Goal: Information Seeking & Learning: Learn about a topic

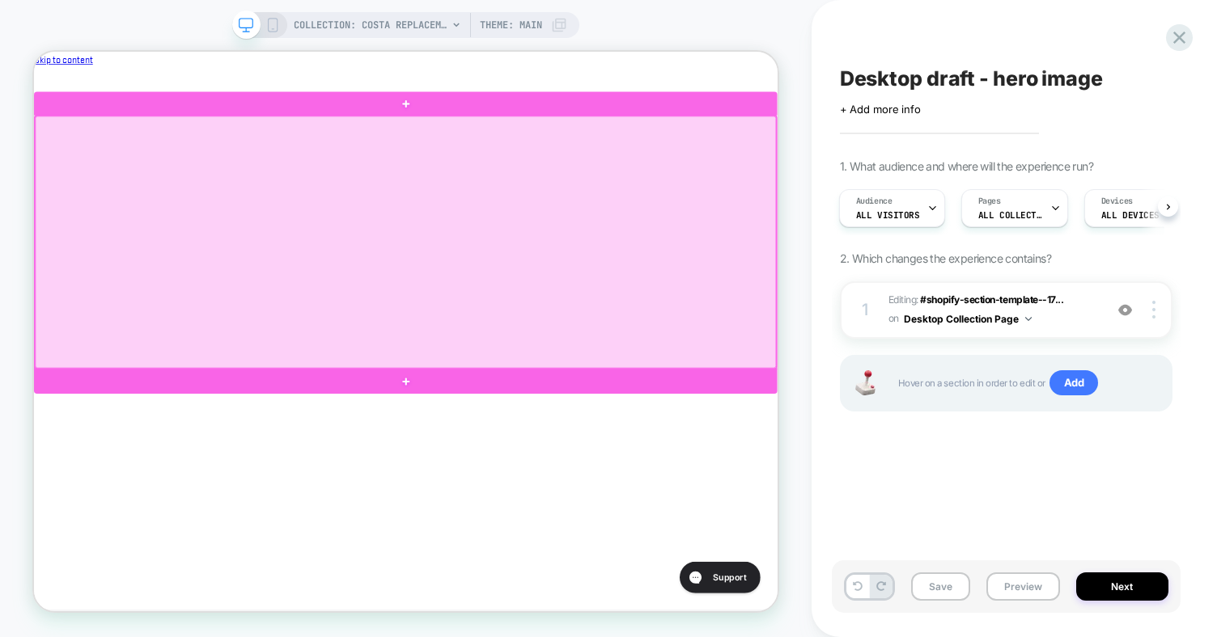
click at [557, 480] on div at bounding box center [529, 491] width 991 height 32
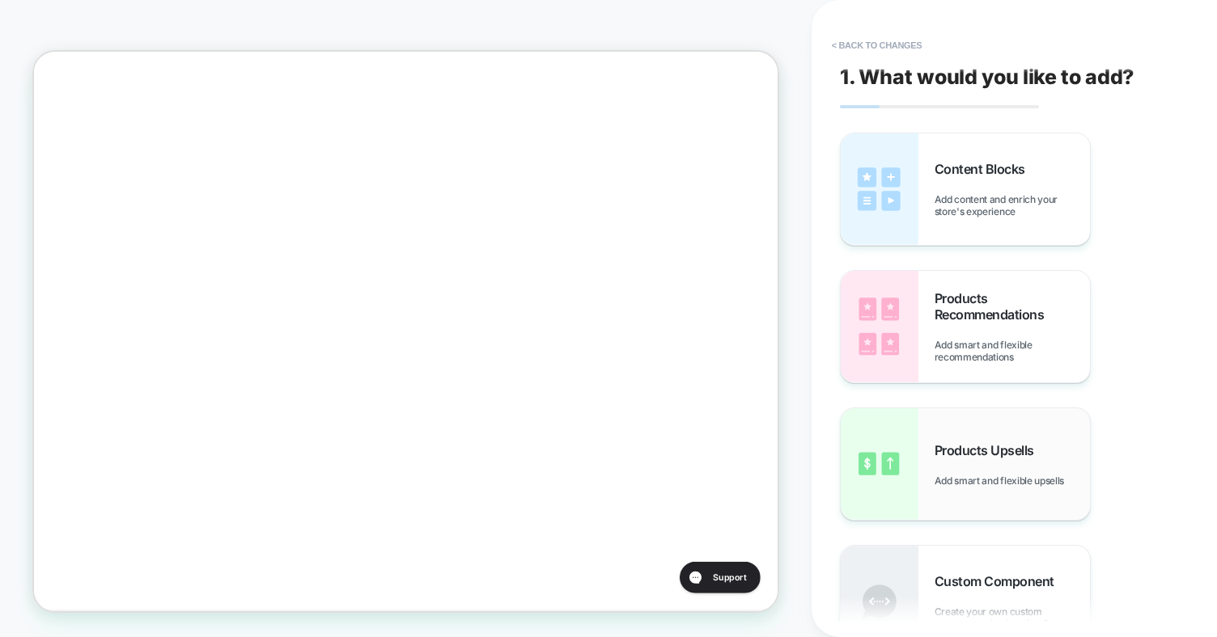
scroll to position [95, 0]
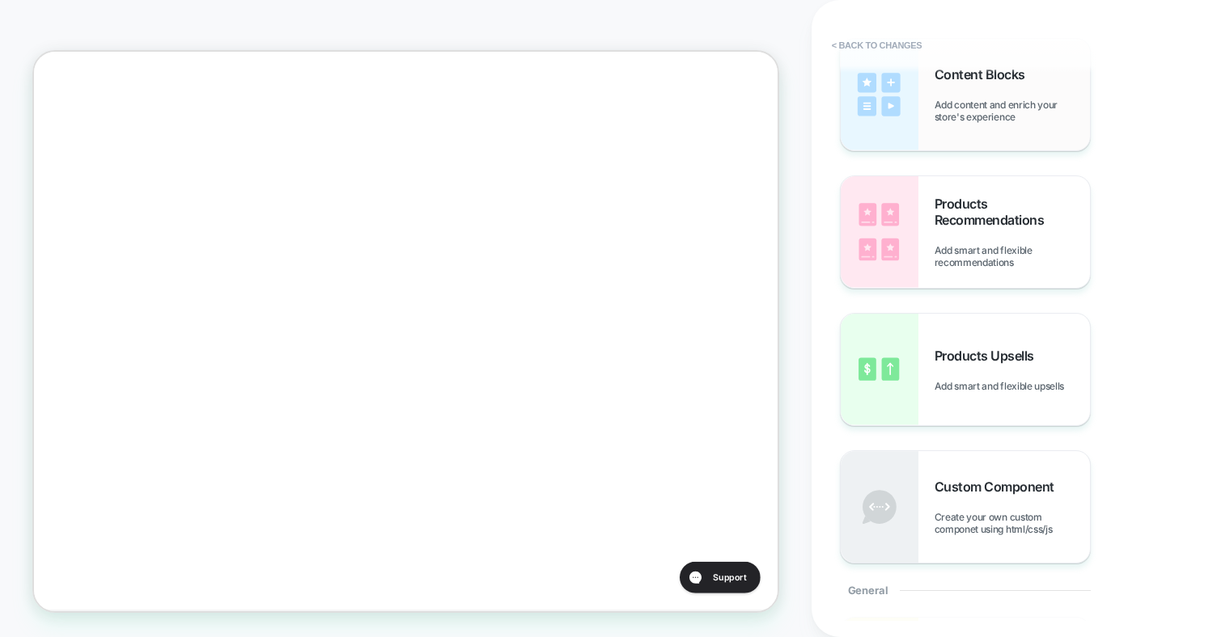
click at [982, 128] on div "Content Blocks Add content and enrich your store's experience" at bounding box center [964, 95] width 249 height 112
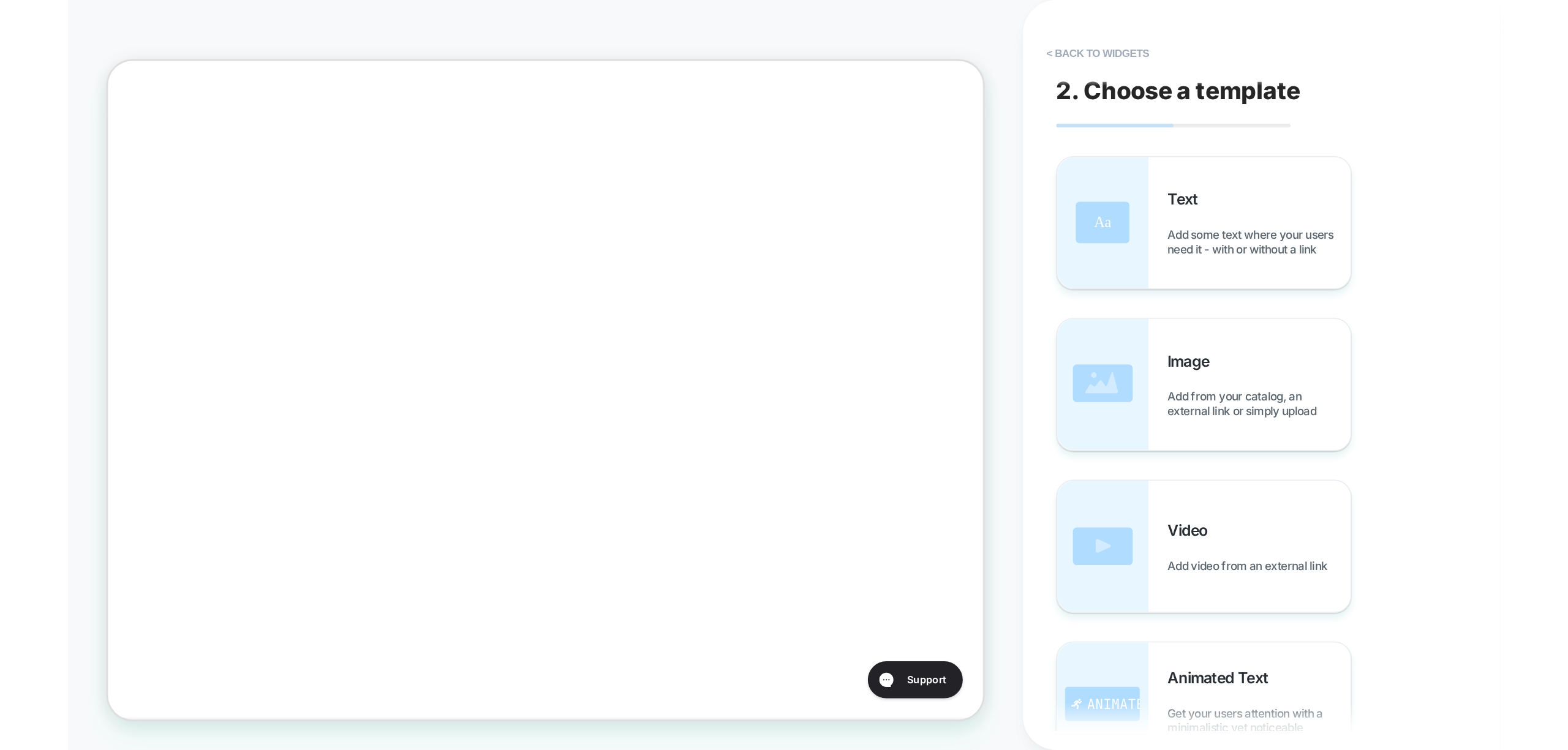
scroll to position [0, 0]
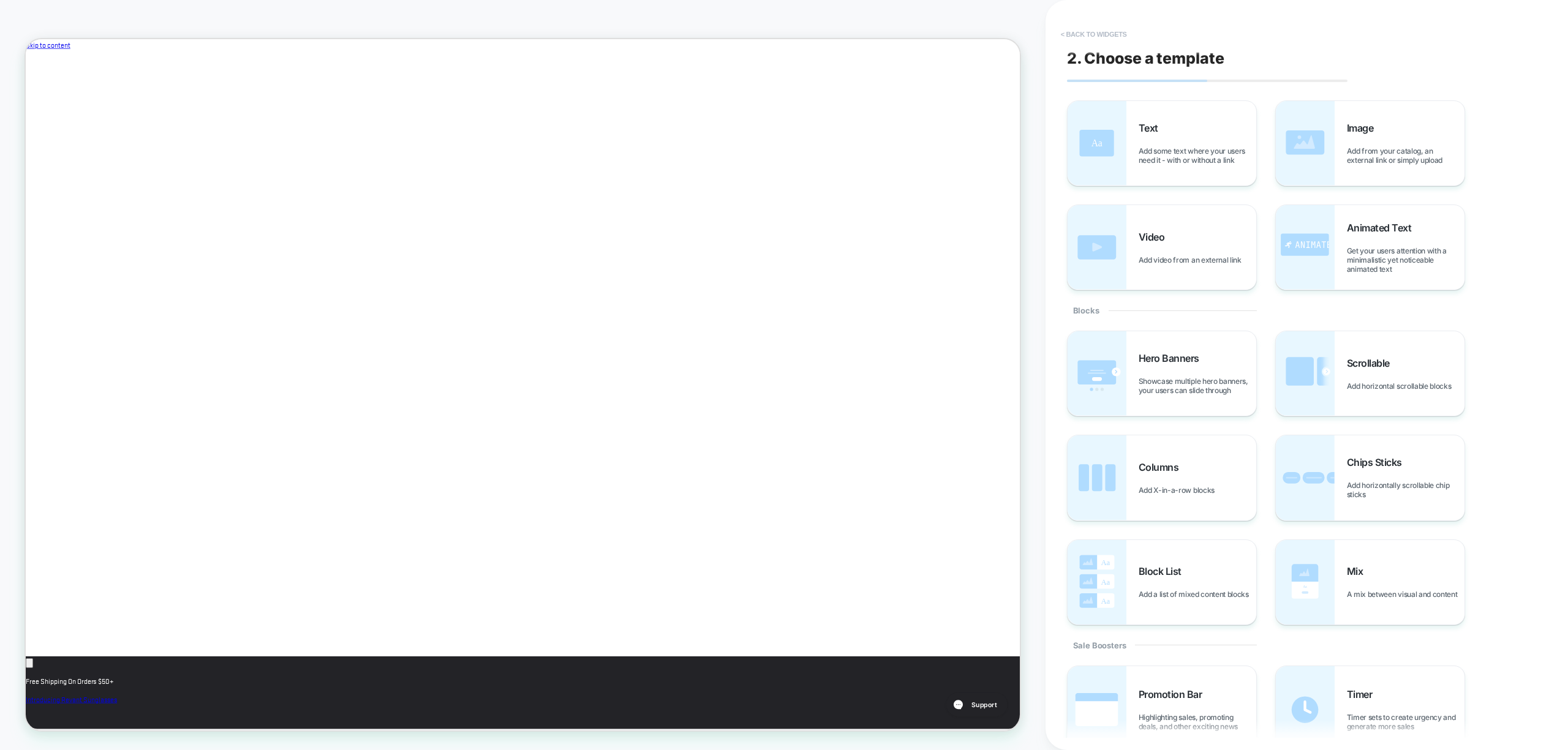
click at [921, 40] on button "< Back to widgets" at bounding box center [1094, 34] width 79 height 20
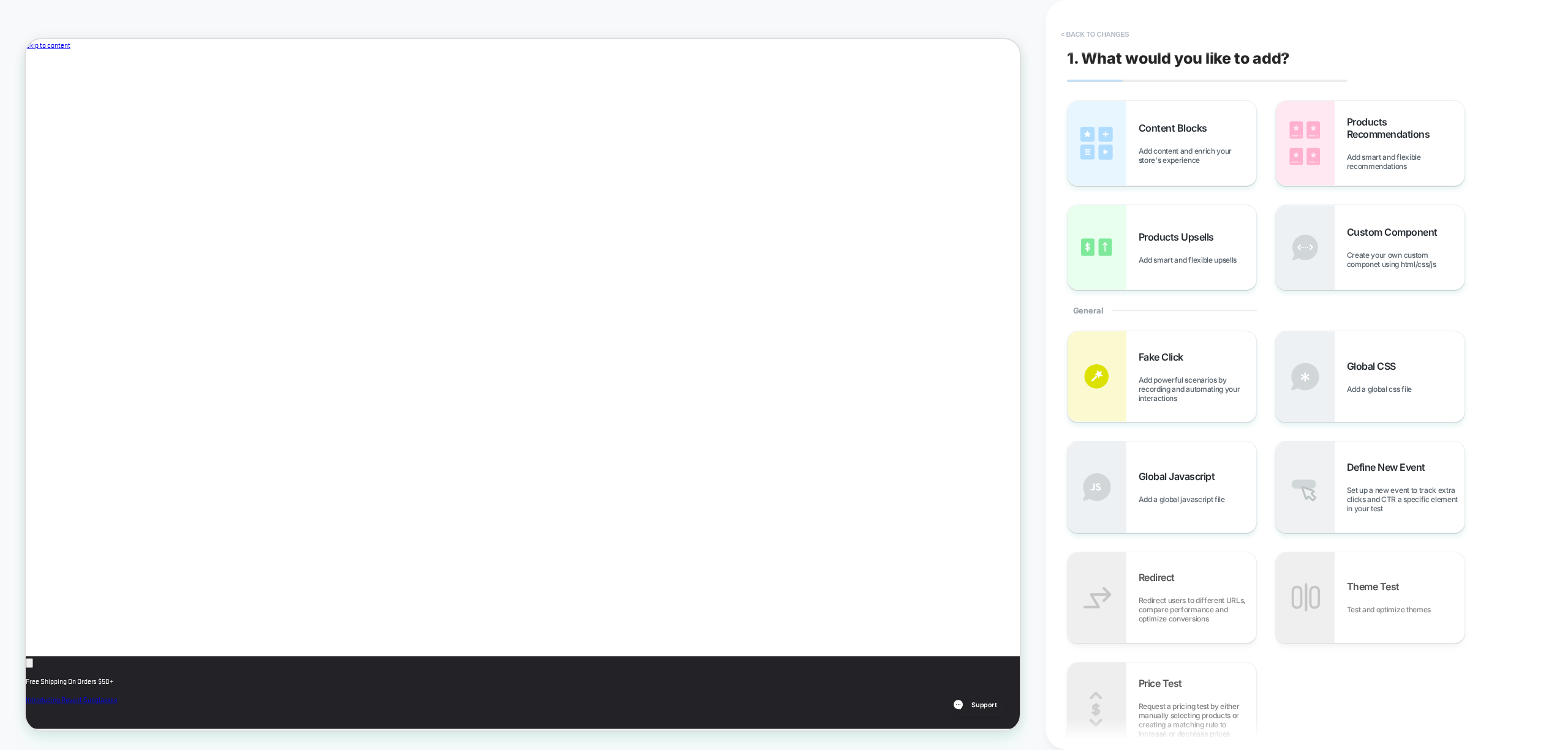
click at [921, 33] on button "< Back to changes" at bounding box center [1095, 34] width 81 height 20
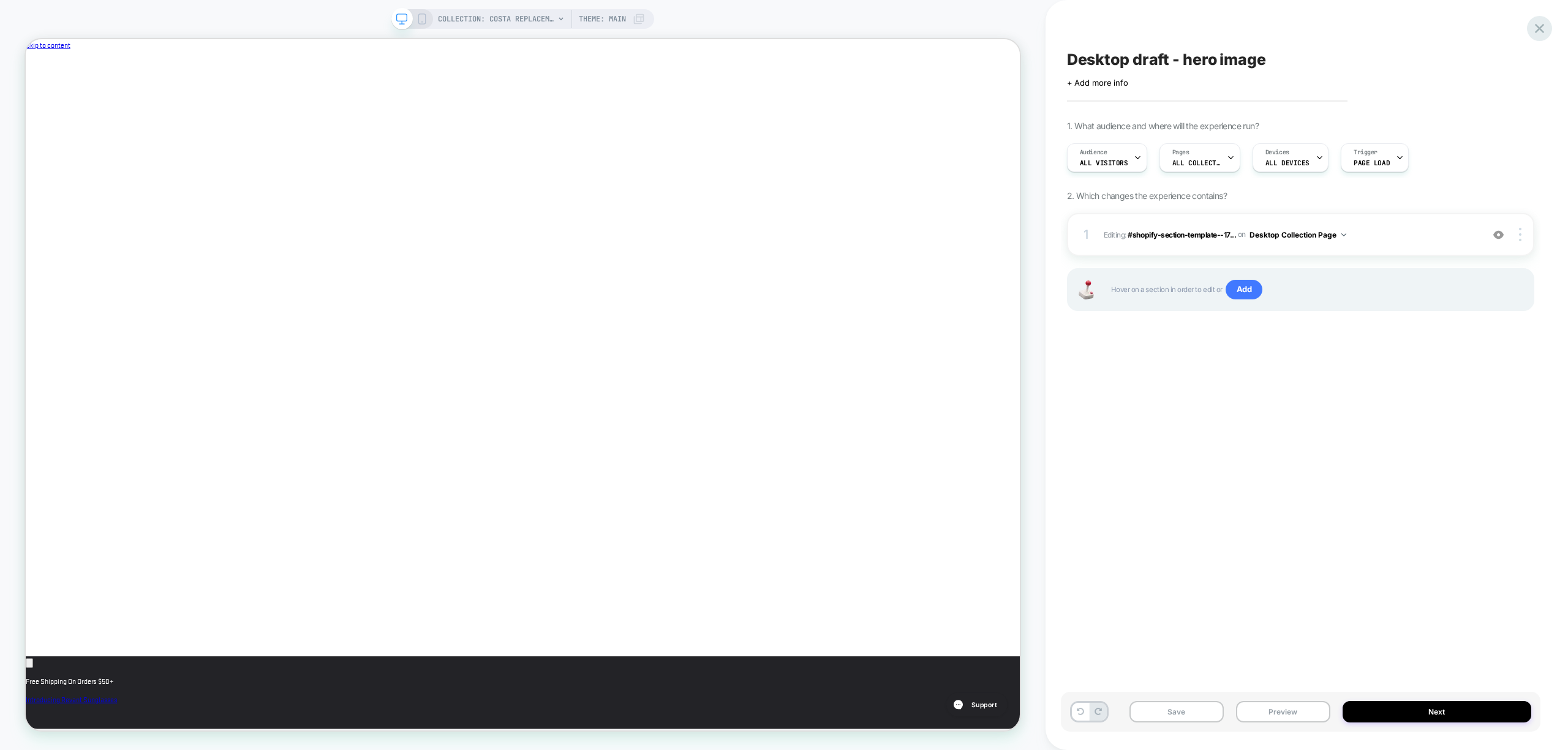
click at [921, 37] on div at bounding box center [1538, 28] width 25 height 25
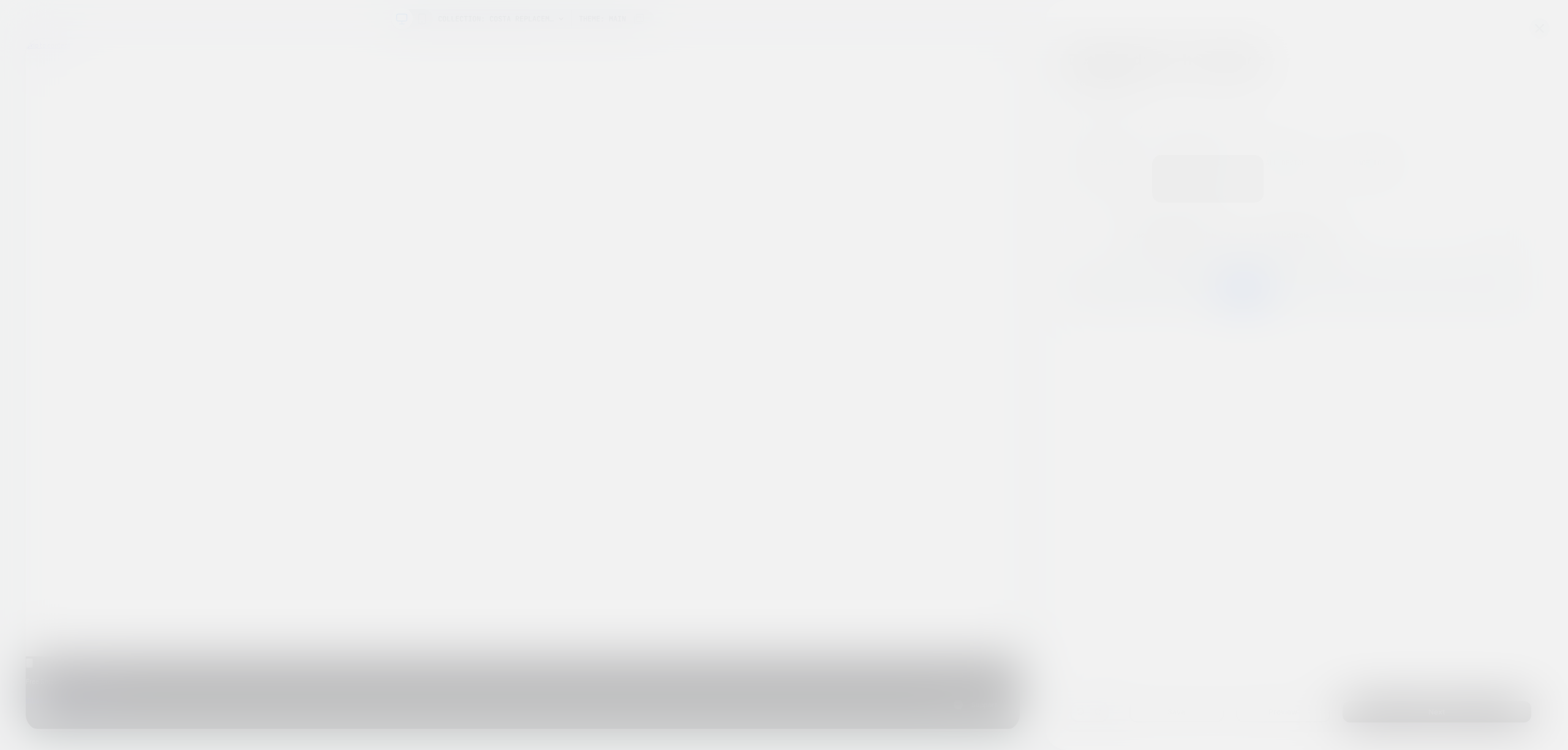
click at [921, 28] on div at bounding box center [784, 375] width 1568 height 750
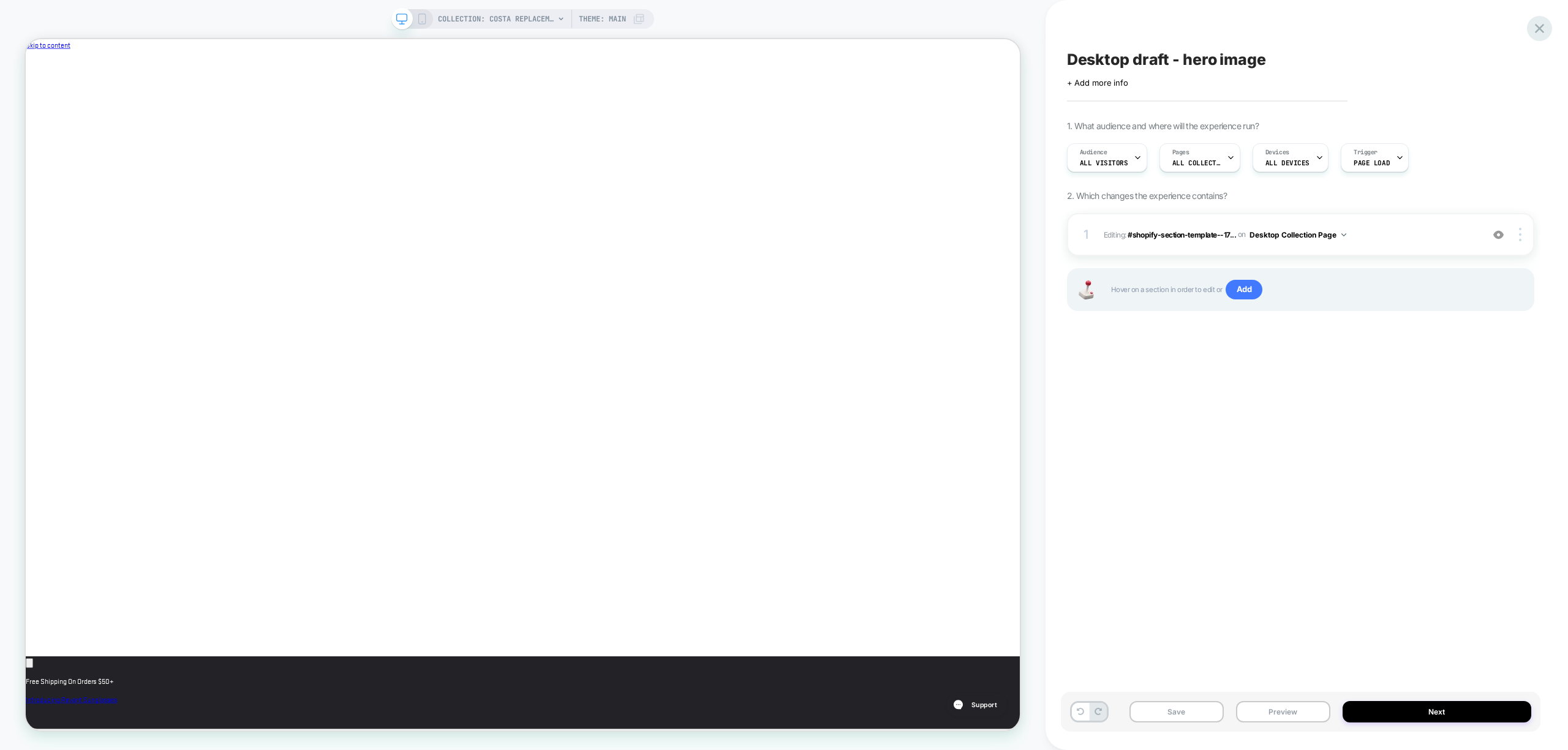
click at [921, 25] on icon at bounding box center [1539, 29] width 17 height 17
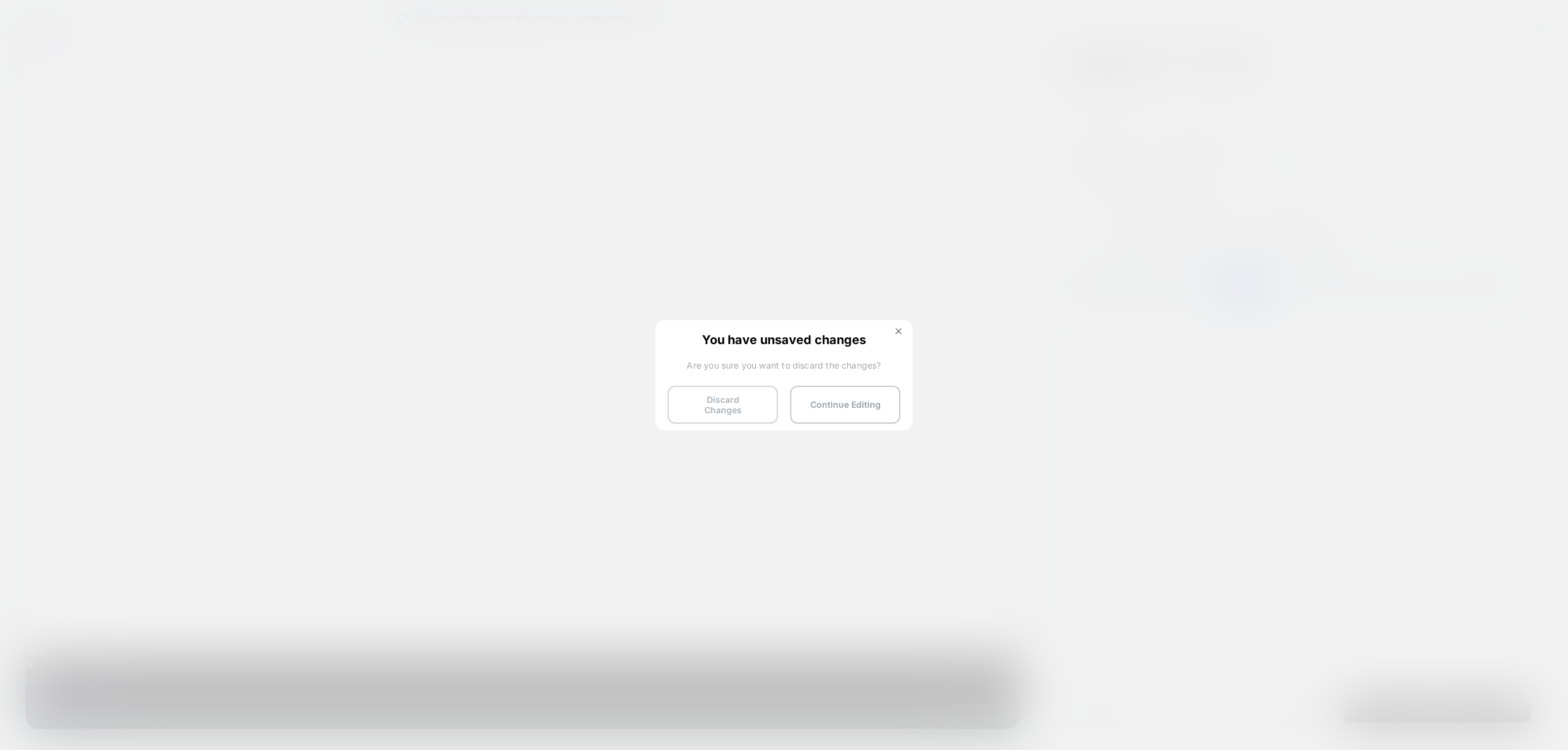
click at [729, 405] on button "Discard Changes" at bounding box center [723, 405] width 111 height 38
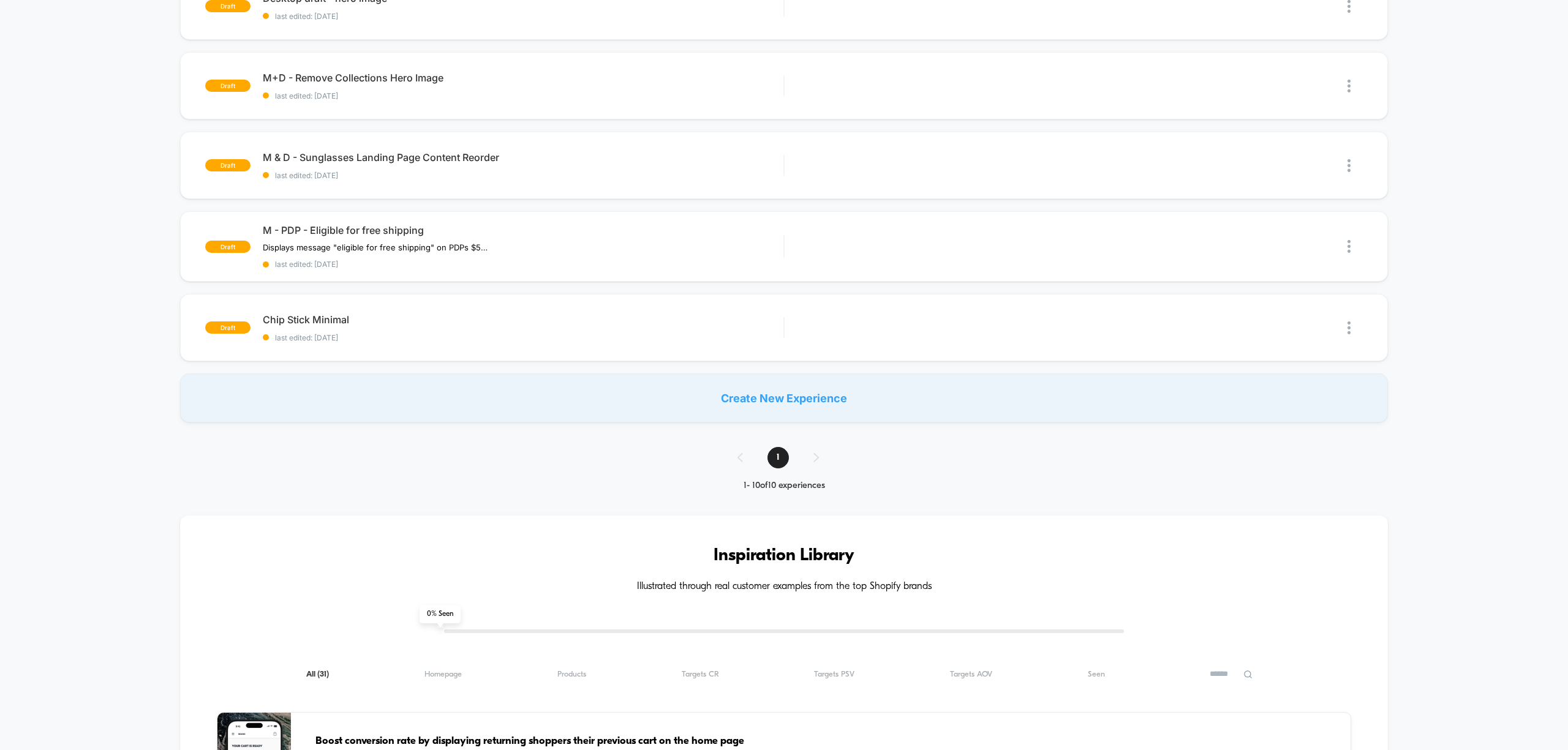
scroll to position [652, 0]
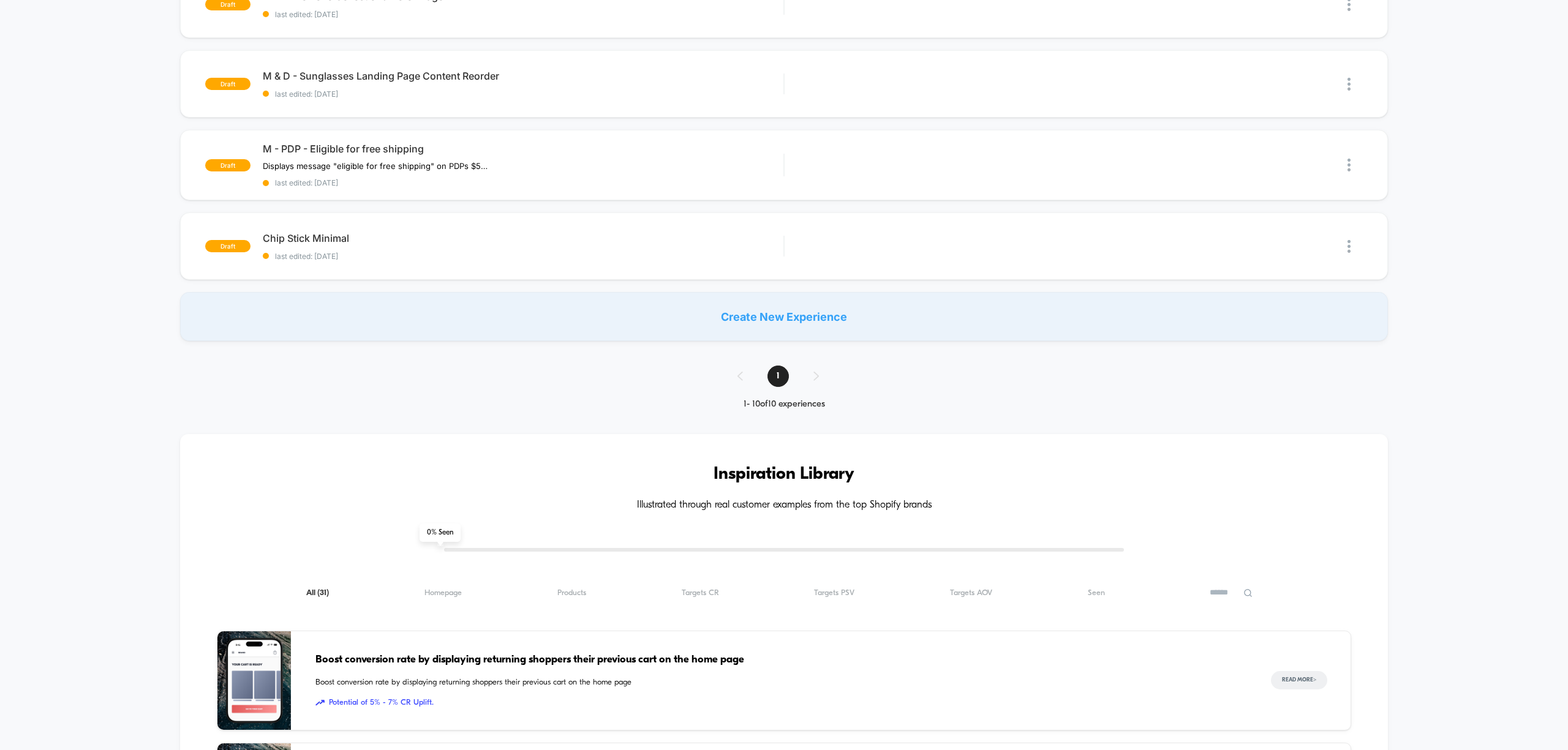
click at [823, 314] on div "Create New Experience" at bounding box center [784, 316] width 1207 height 49
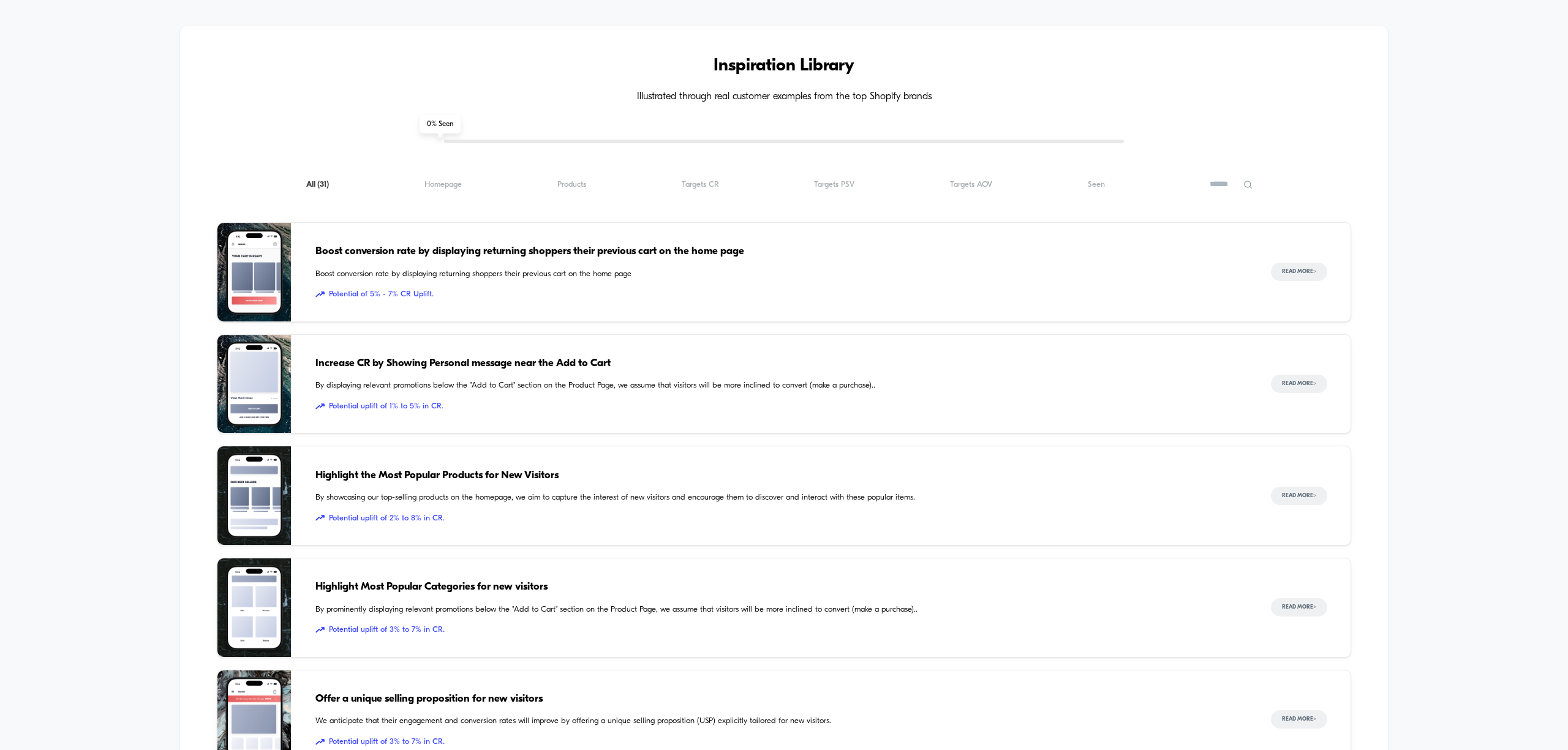
scroll to position [1142, 0]
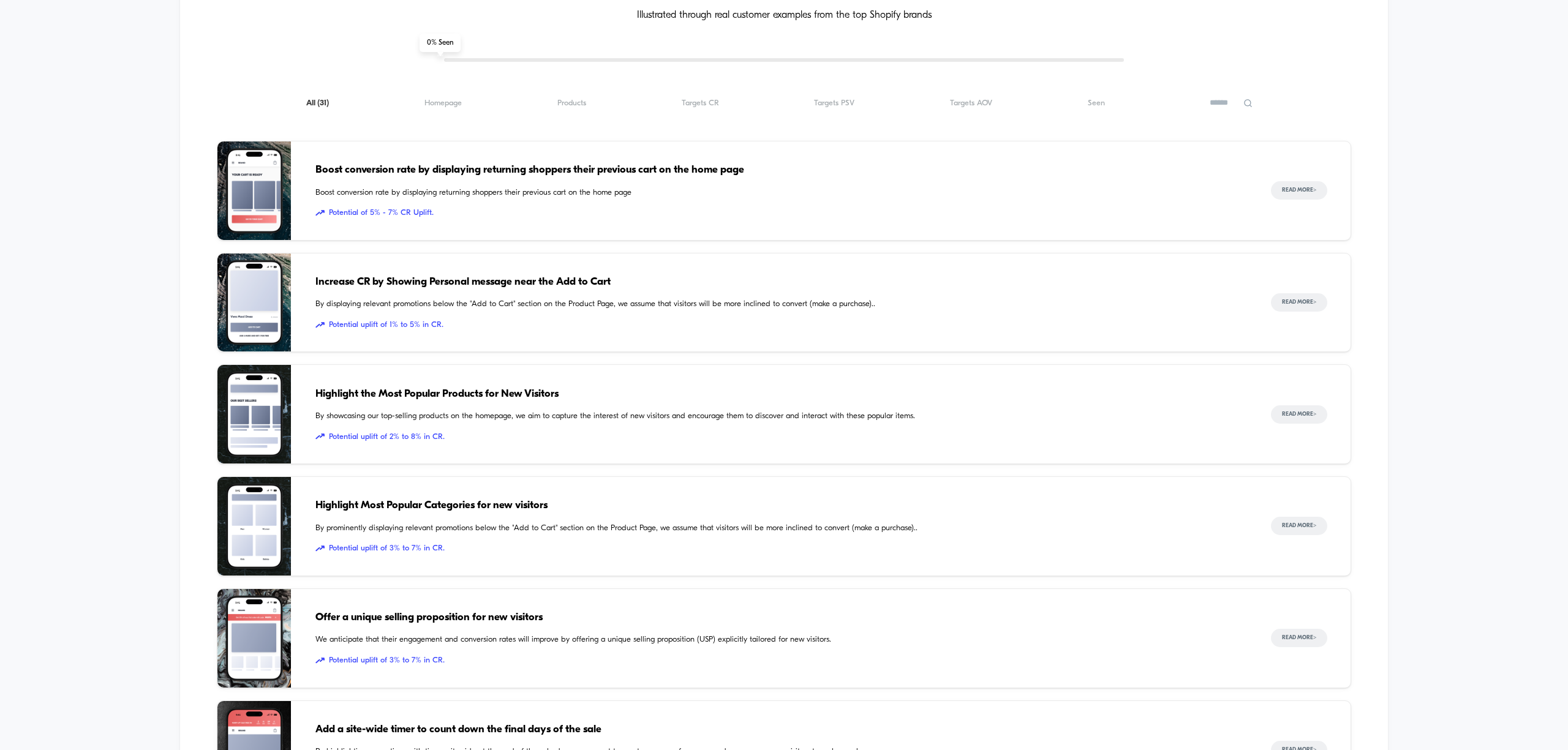
click at [719, 319] on span "Potential uplift of 1% to 5% in CR." at bounding box center [781, 325] width 931 height 12
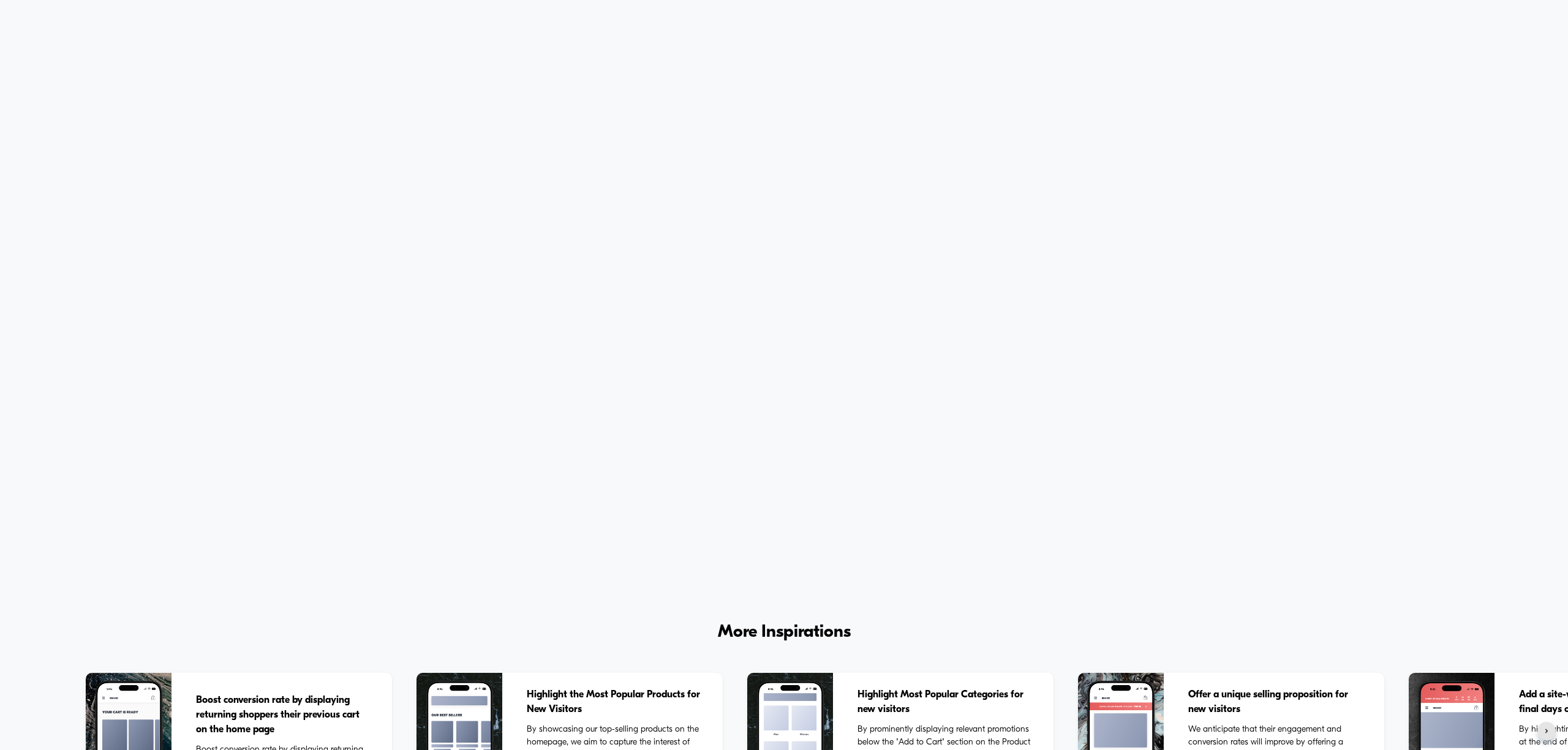
scroll to position [2008, 0]
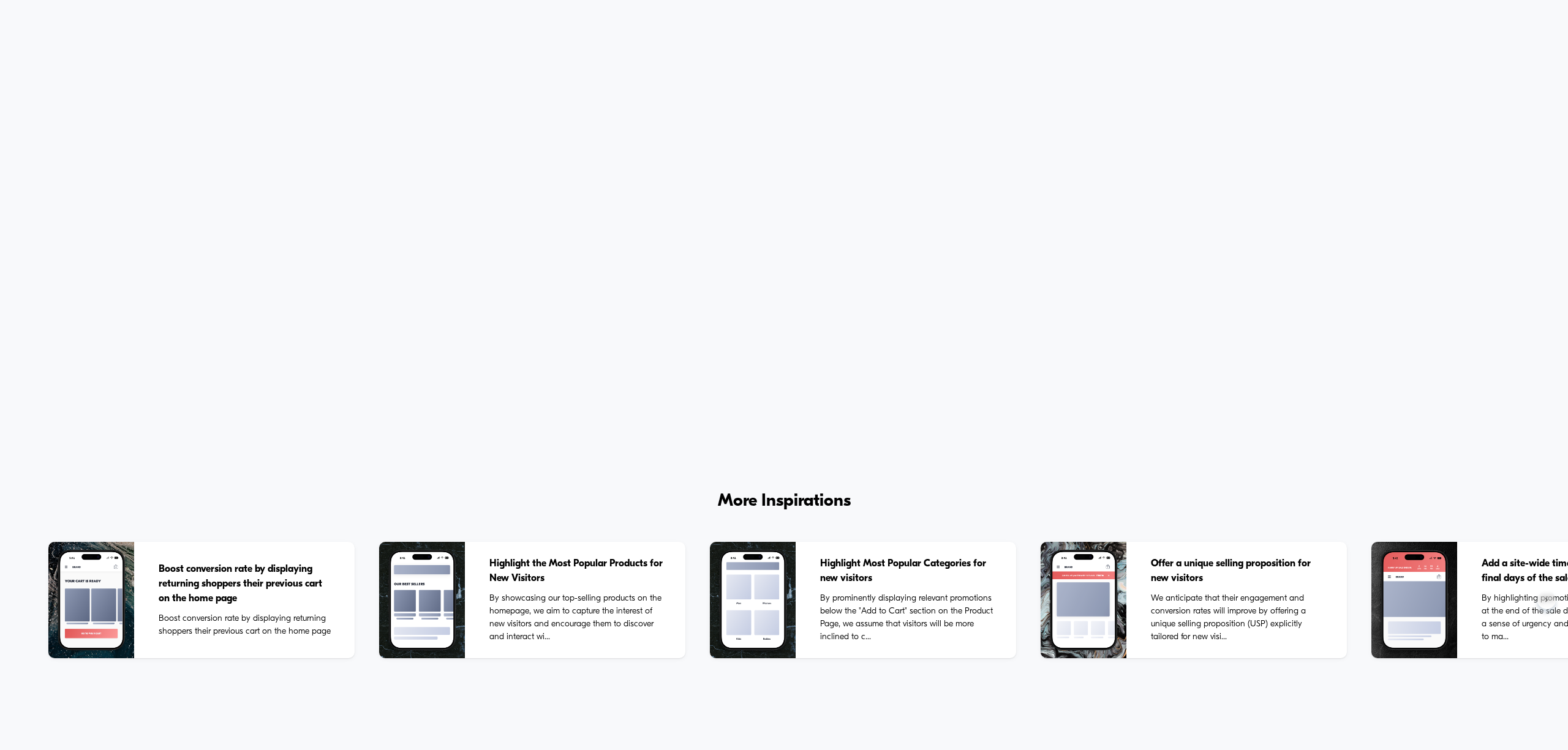
click at [921, 482] on button at bounding box center [1546, 600] width 18 height 18
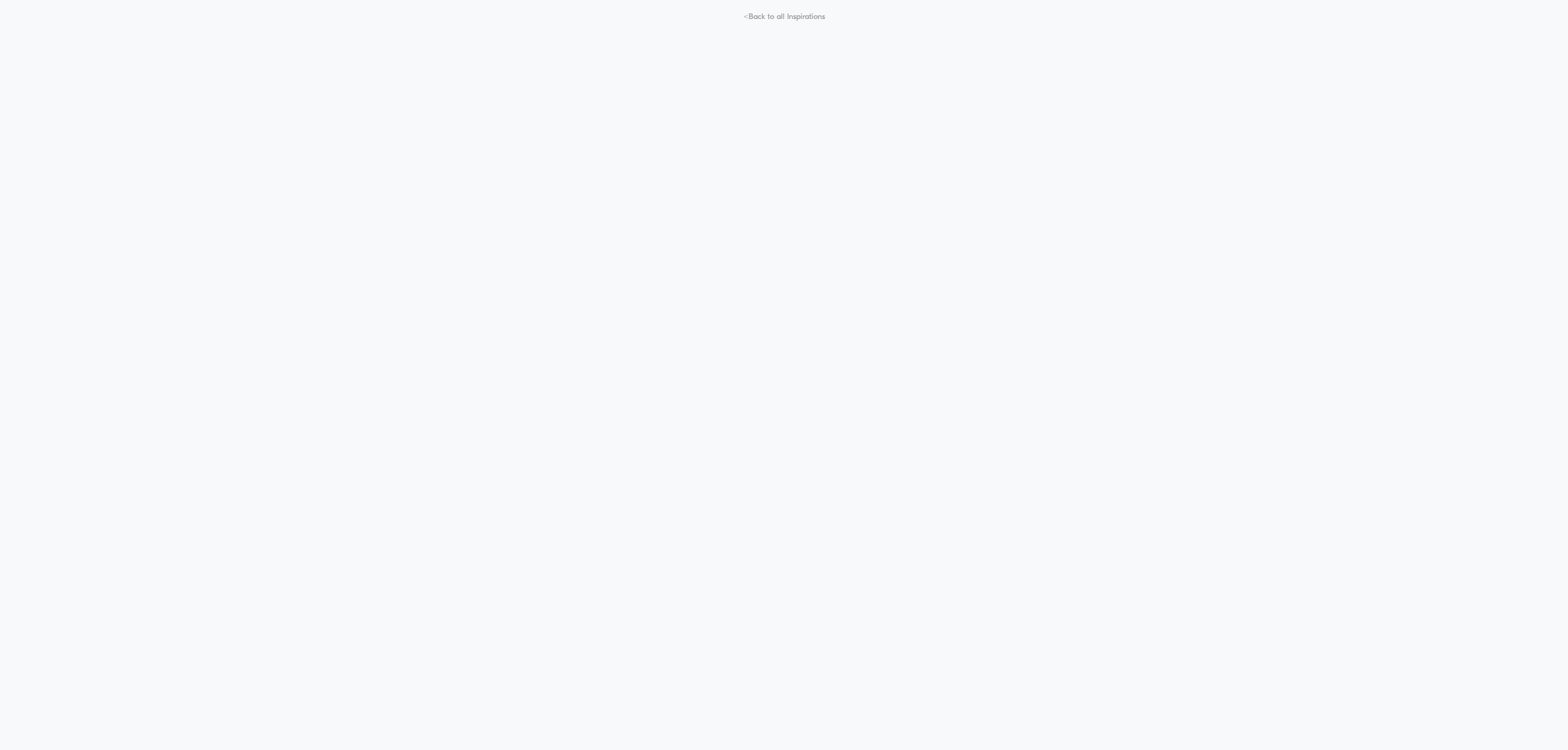
scroll to position [0, 0]
click at [761, 69] on span "< Back to all Inspirations" at bounding box center [784, 66] width 82 height 9
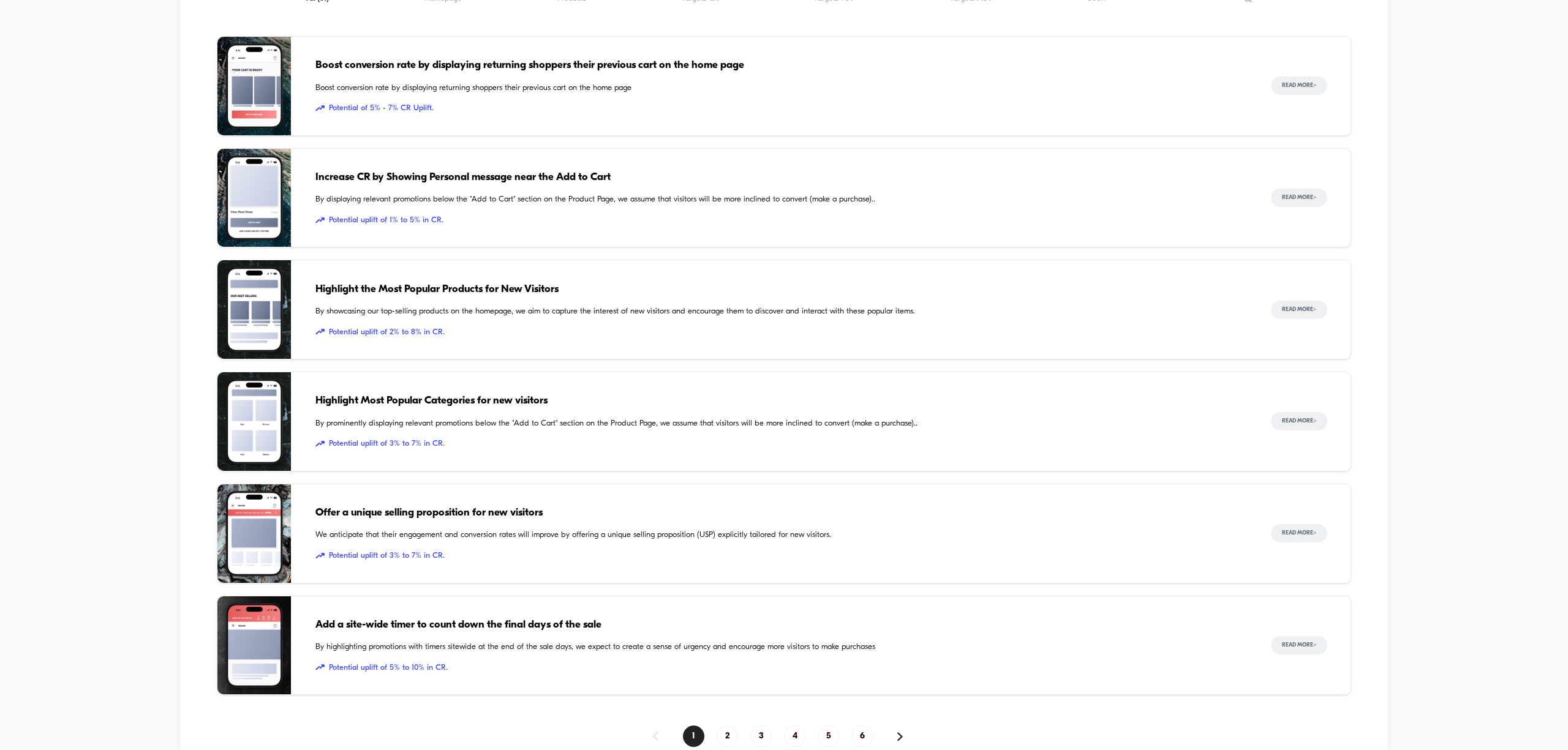
scroll to position [1328, 0]
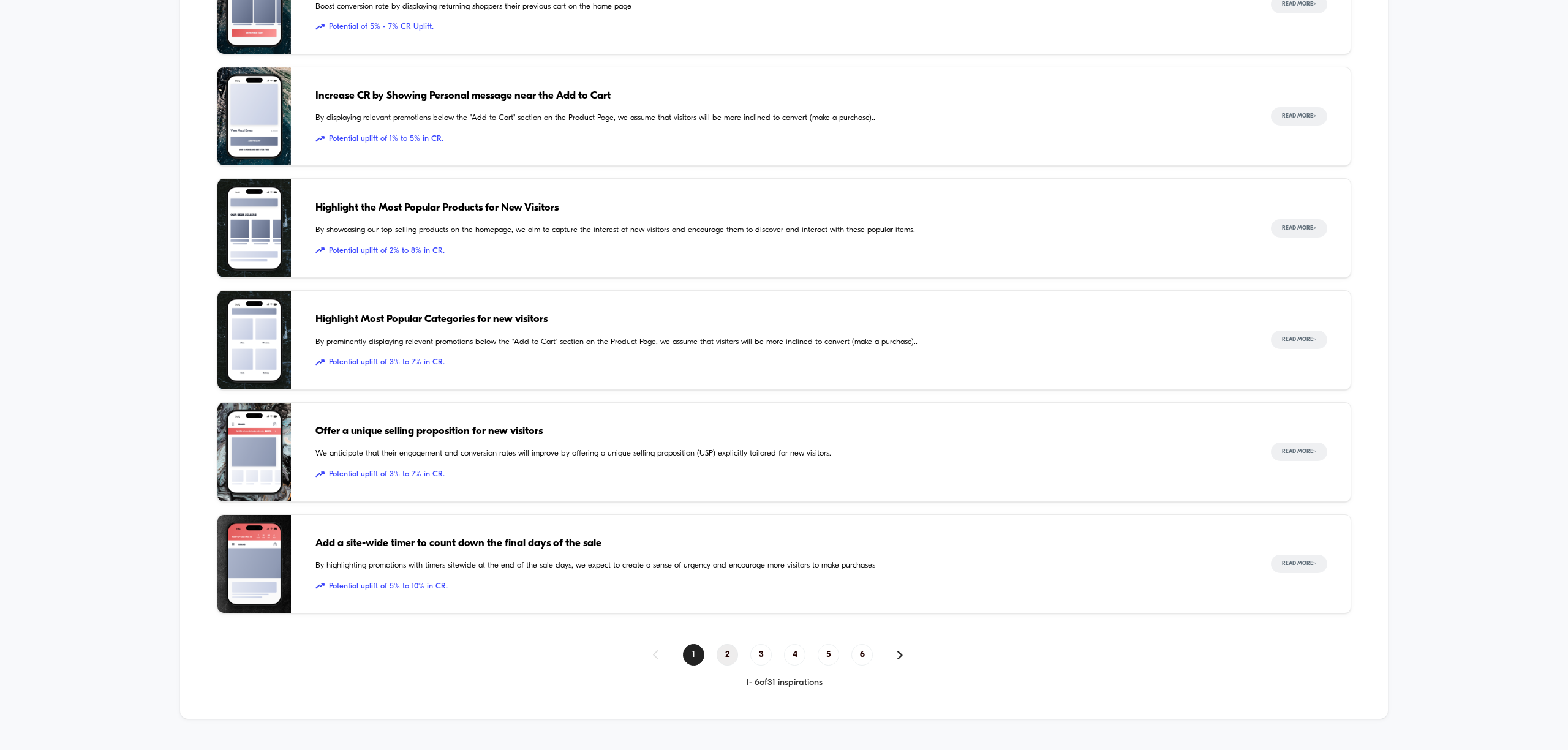
click at [729, 482] on span "2" at bounding box center [727, 655] width 21 height 21
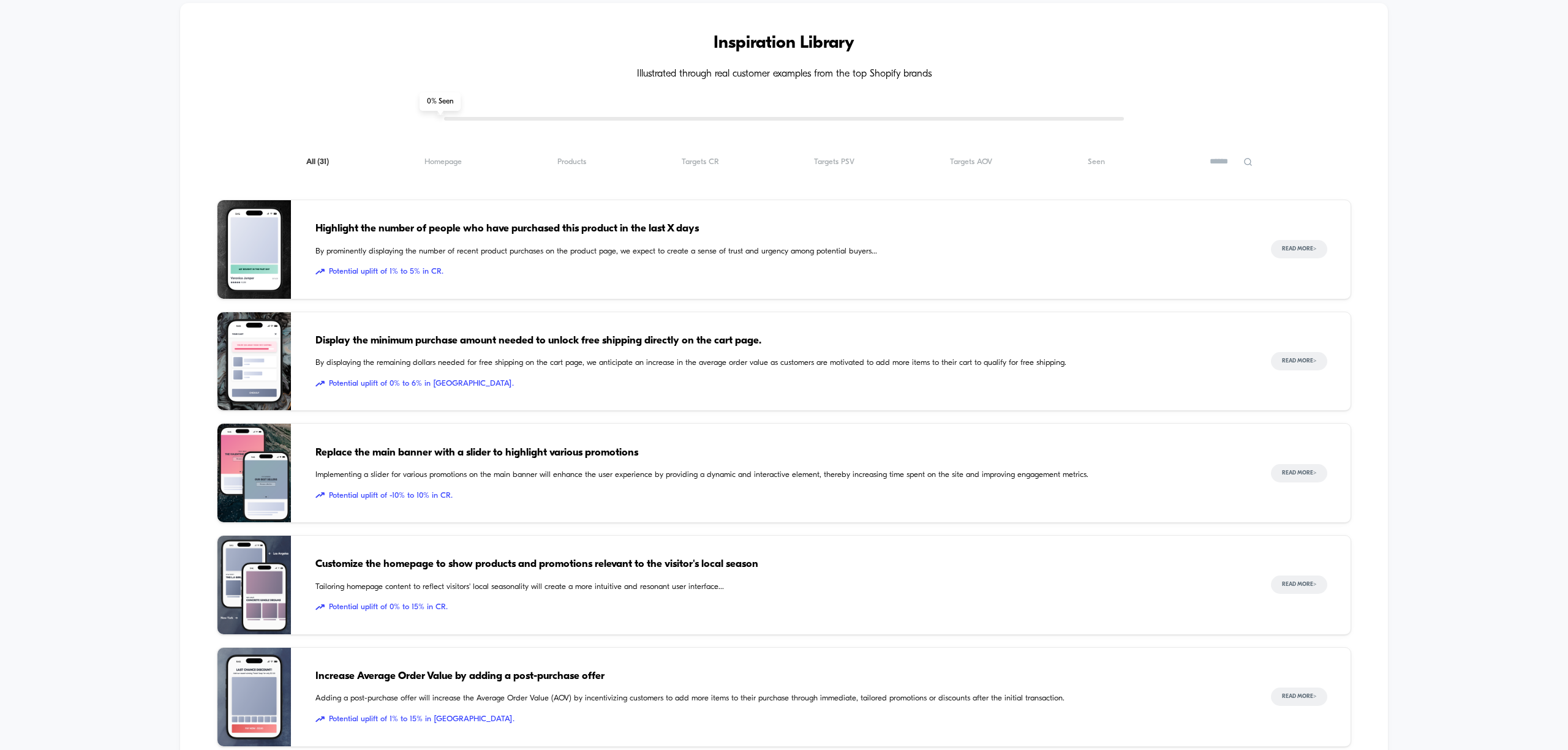
scroll to position [921, 0]
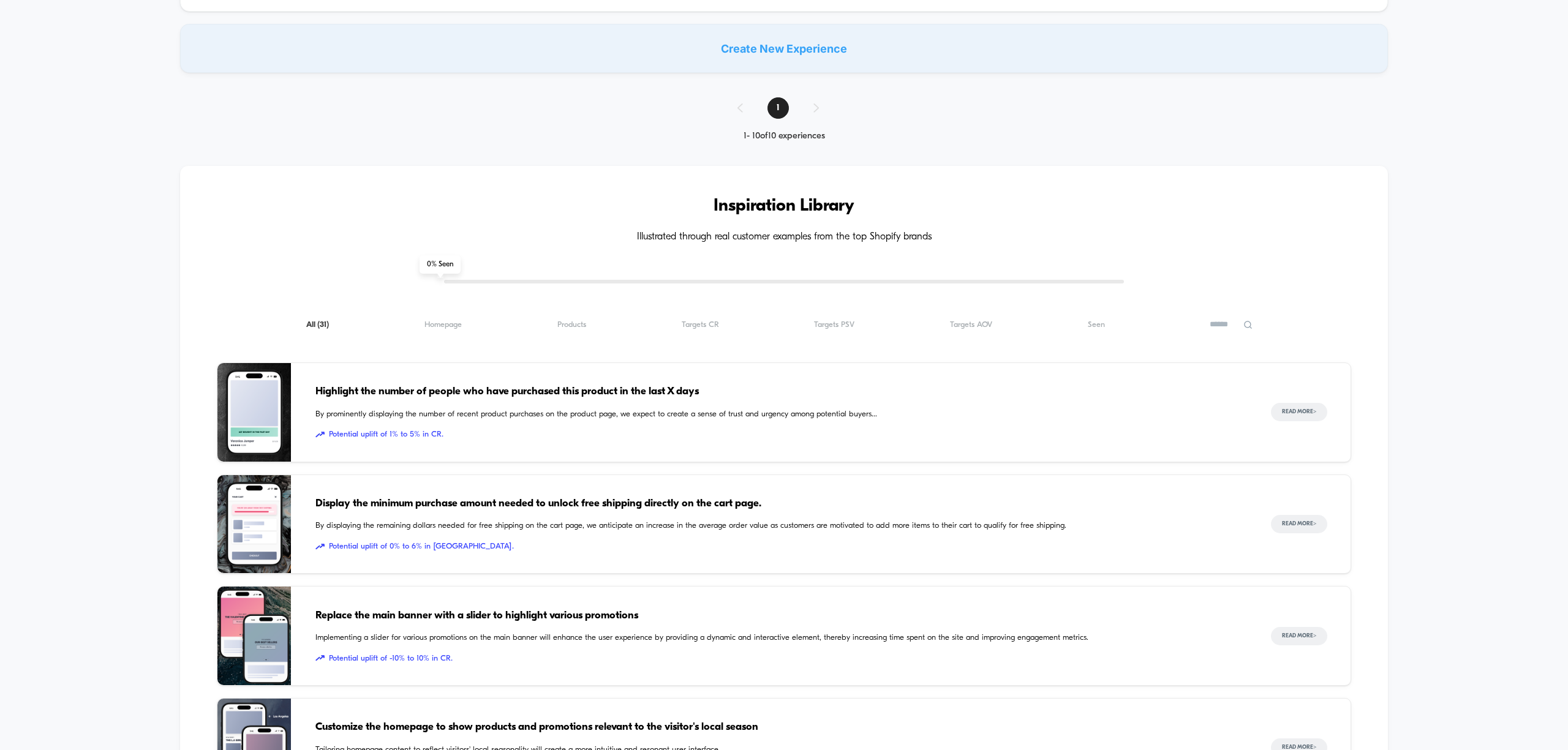
click at [839, 434] on span "Potential uplift of 1% to 5% in CR." at bounding box center [781, 434] width 931 height 12
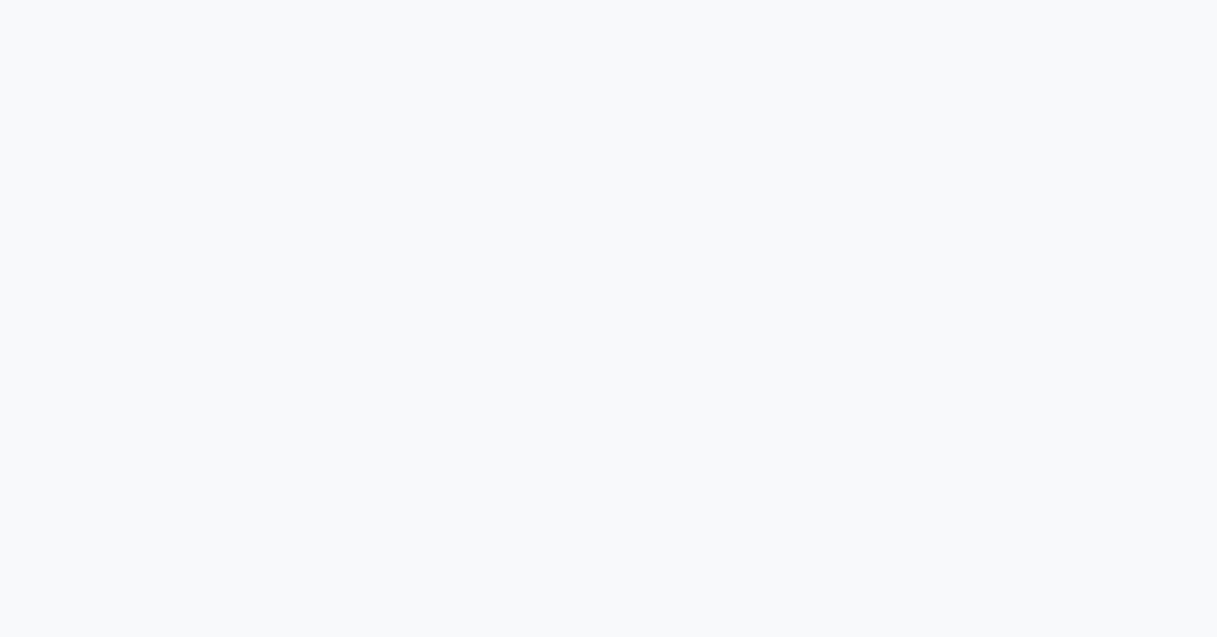
scroll to position [3955, 0]
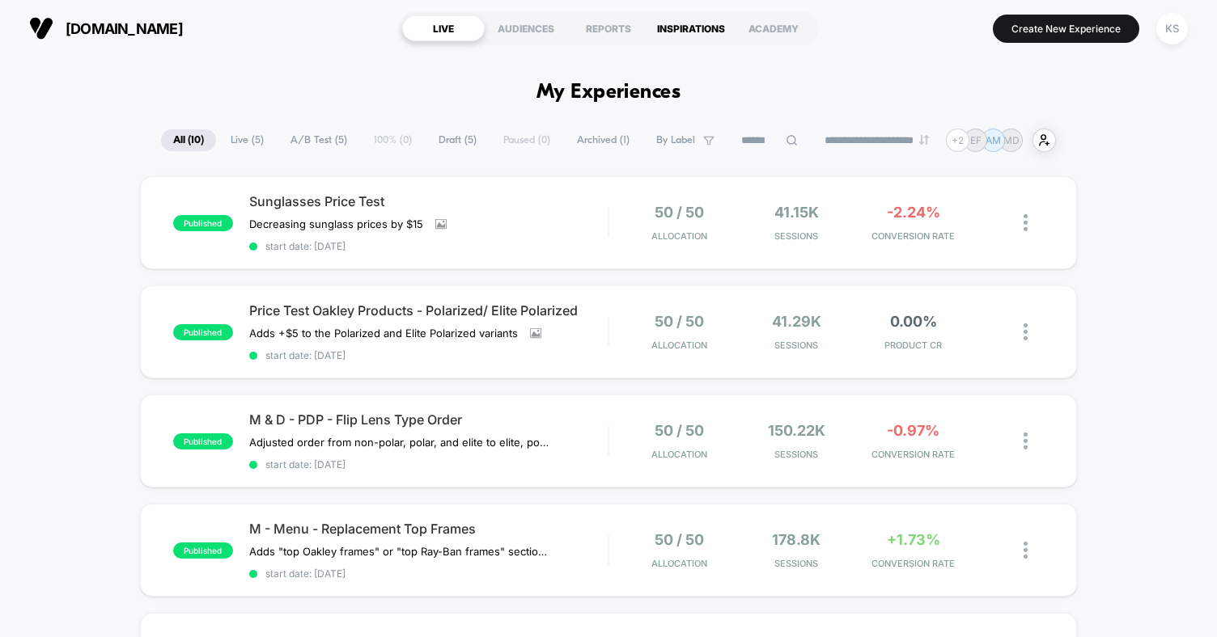
click at [691, 33] on div "INSPIRATIONS" at bounding box center [691, 28] width 83 height 26
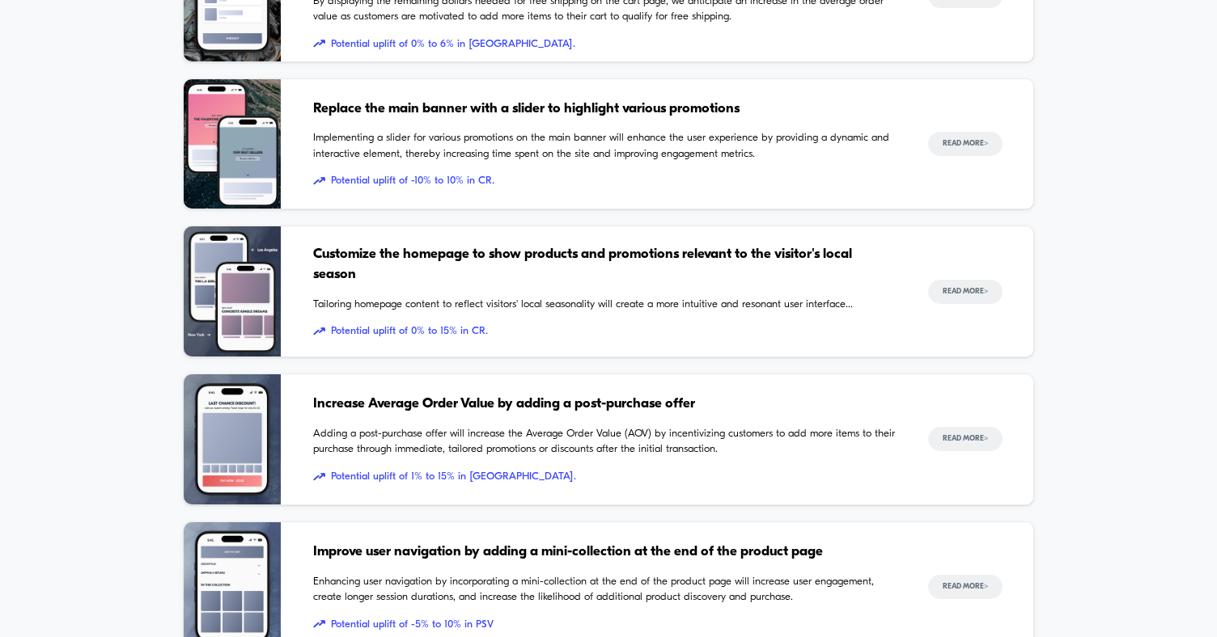
scroll to position [1509, 0]
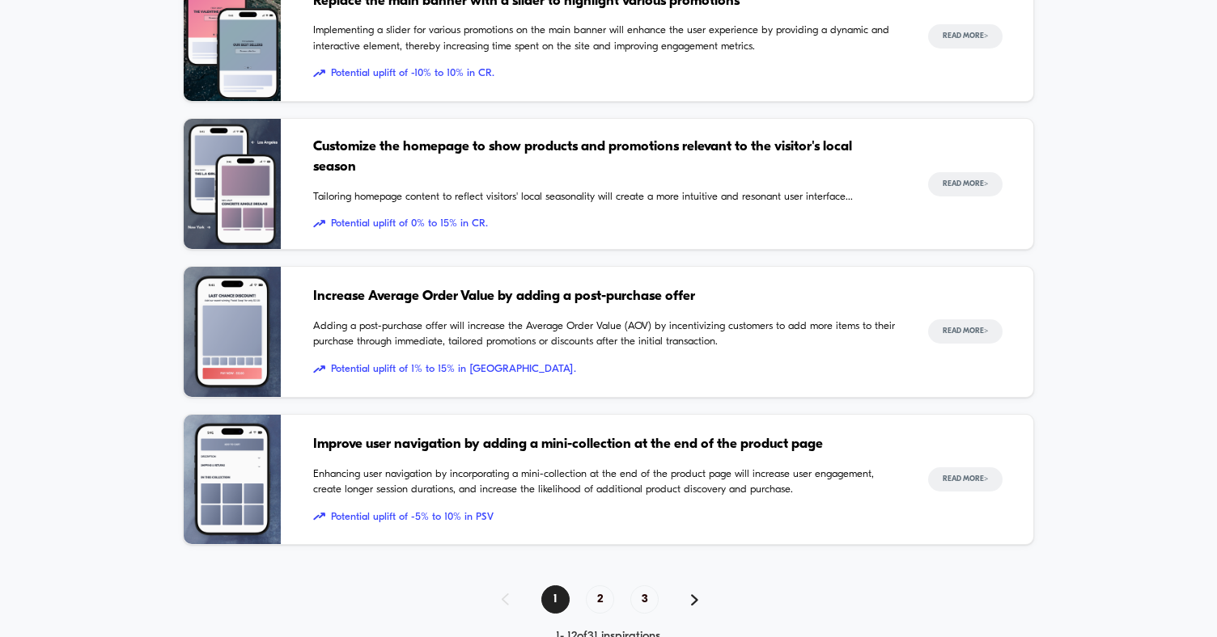
click at [681, 493] on div "Improve user navigation by adding a mini-collection at the end of the product p…" at bounding box center [604, 480] width 583 height 130
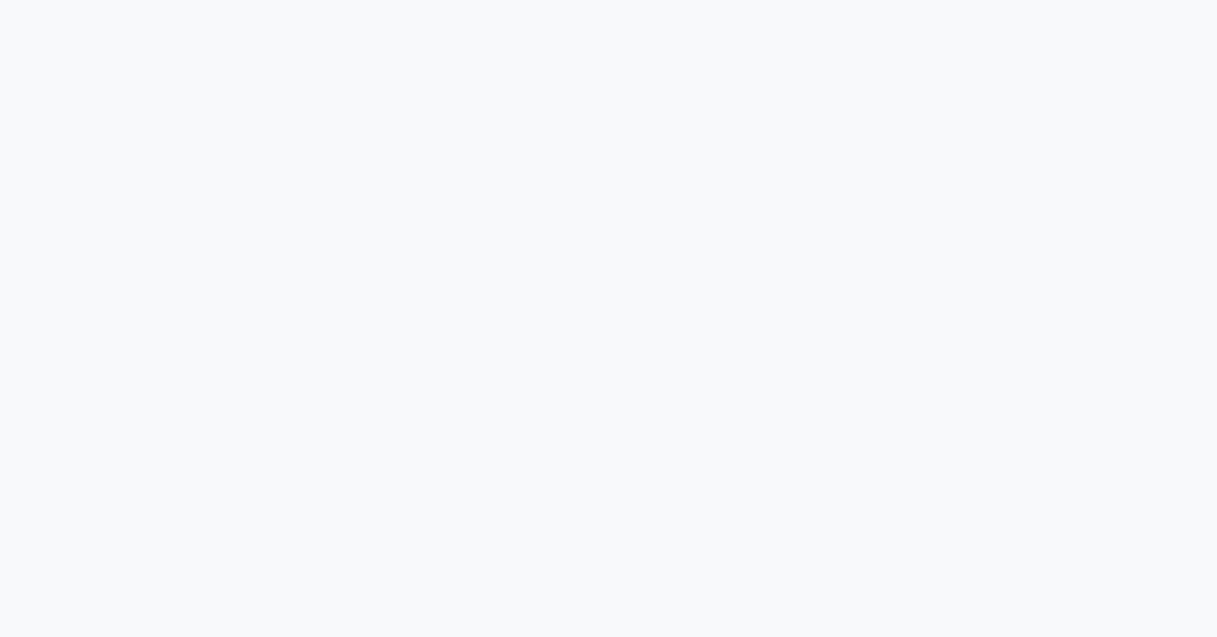
scroll to position [2696, 0]
